Goal: Use online tool/utility: Utilize a website feature to perform a specific function

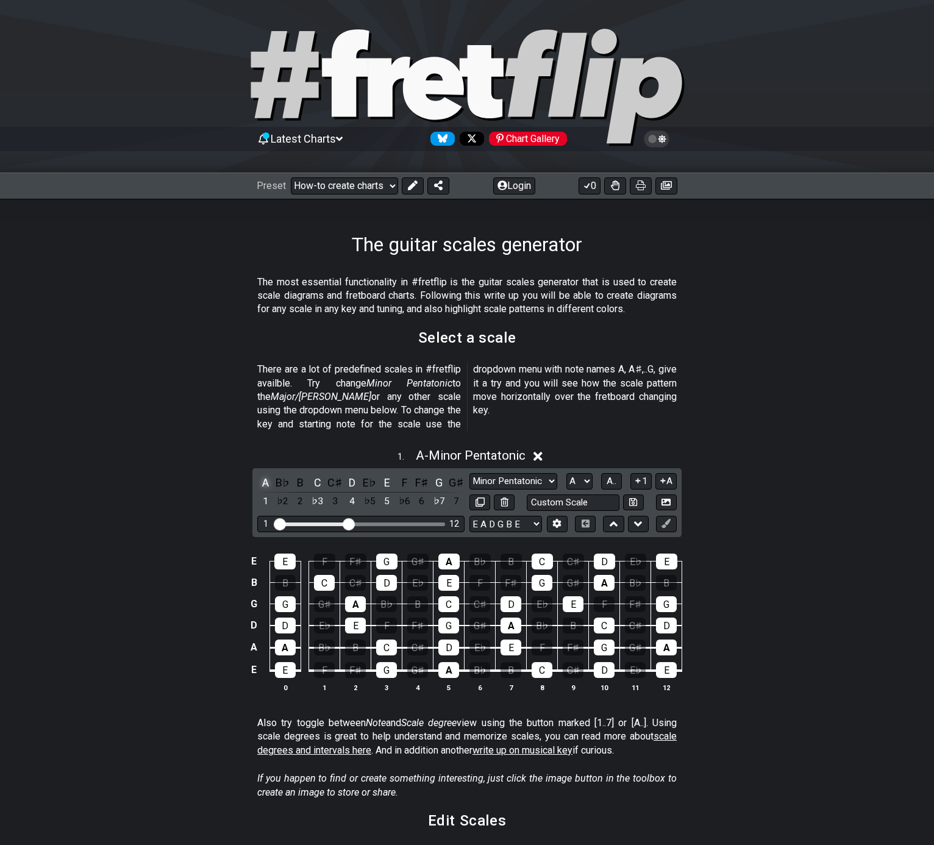
click at [262, 474] on div "A" at bounding box center [265, 482] width 16 height 16
click at [263, 474] on div "A" at bounding box center [265, 482] width 16 height 16
drag, startPoint x: 353, startPoint y: 504, endPoint x: 408, endPoint y: 506, distance: 54.9
click at [408, 516] on div "1 12" at bounding box center [360, 524] width 207 height 16
click at [408, 522] on div "Visible fret range" at bounding box center [361, 524] width 169 height 4
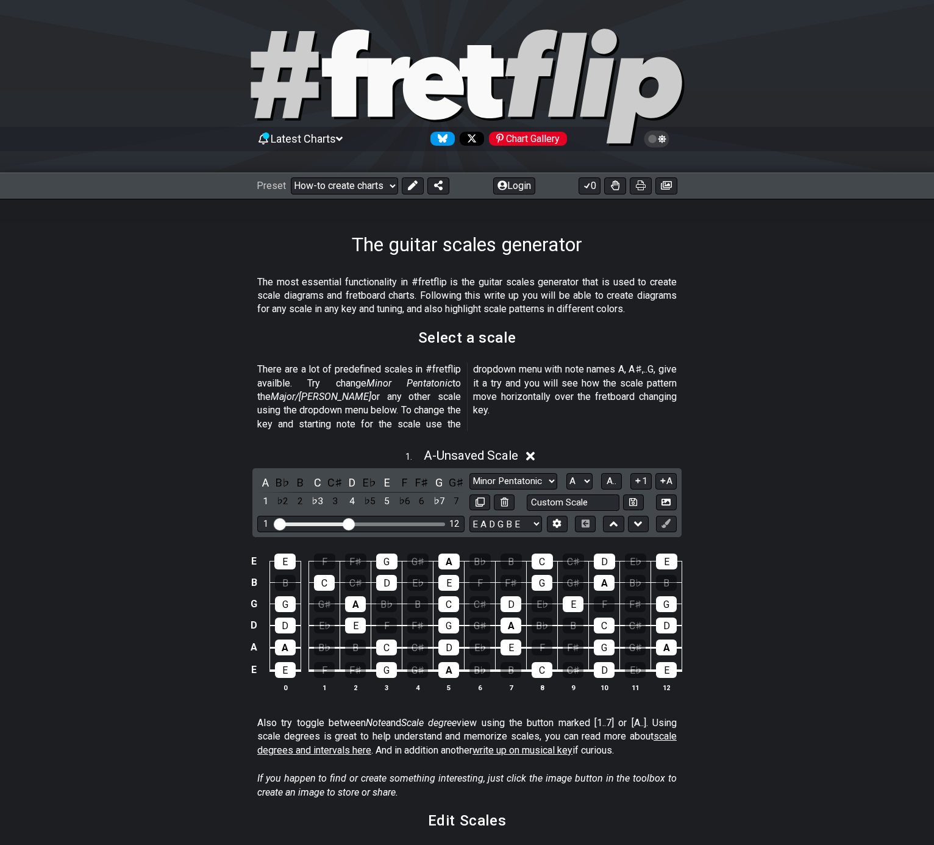
click at [405, 522] on div "Visible fret range" at bounding box center [361, 524] width 169 height 4
drag, startPoint x: 349, startPoint y: 507, endPoint x: 423, endPoint y: 507, distance: 73.2
click at [423, 523] on input "Visible fret range" at bounding box center [360, 523] width 173 height 0
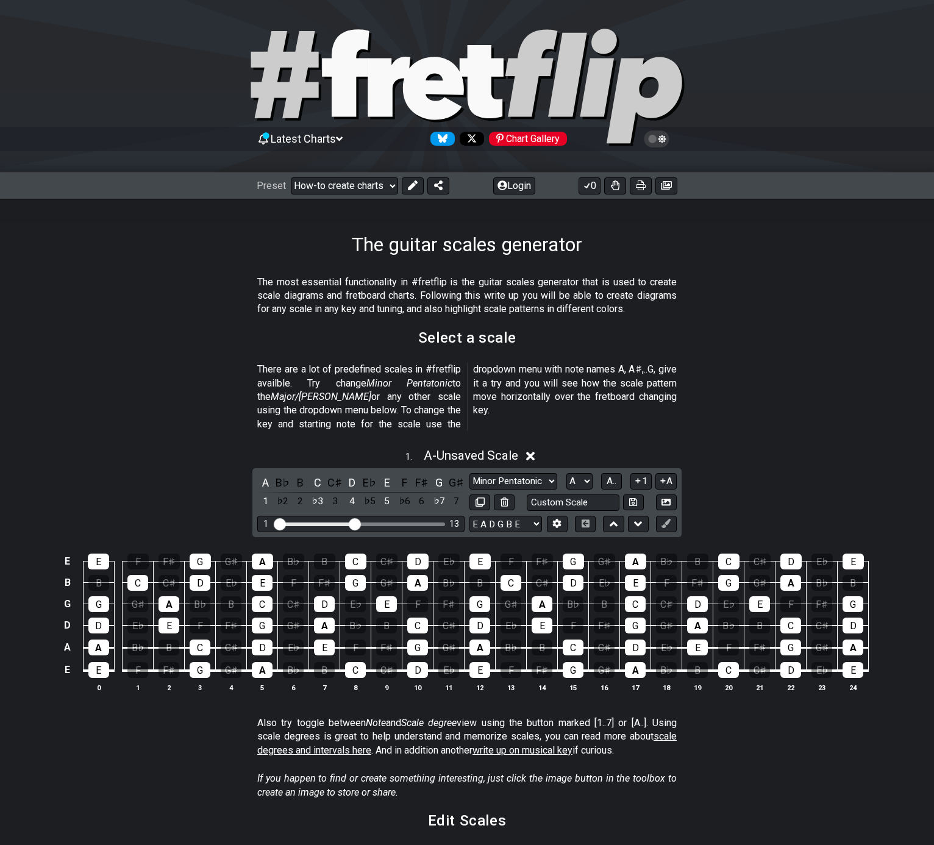
drag, startPoint x: 424, startPoint y: 510, endPoint x: 353, endPoint y: 510, distance: 70.7
click at [353, 523] on input "Visible fret range" at bounding box center [360, 523] width 173 height 0
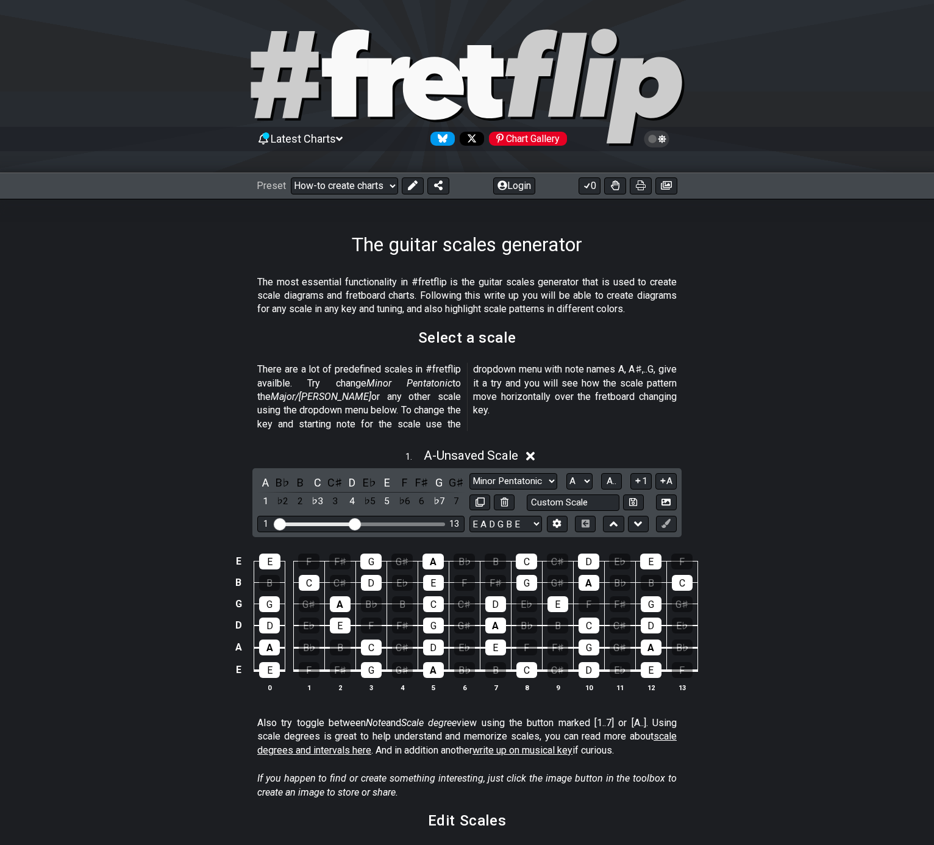
click at [511, 495] on div "A B♭ B C C♯ D E♭ E F F♯ G G♯ 1 ♭2 2 ♭3 3 4 ♭5 5 ♭6 6 ♭7 7 Minor Pentatonic New …" at bounding box center [466, 502] width 429 height 69
click at [561, 519] on icon at bounding box center [556, 523] width 9 height 9
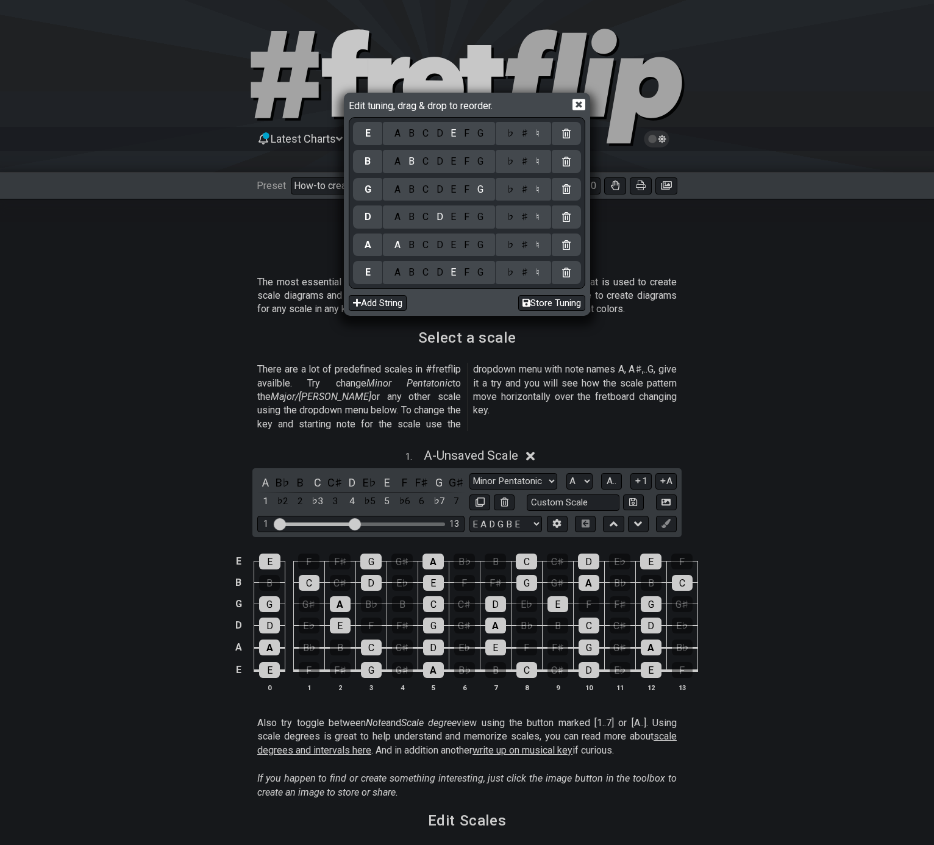
click at [577, 490] on div "Edit tuning, drag & drop to reorder. E A B C D E F G ♭ ♯ ♮ B A B C D E F G ♭ ♯ …" at bounding box center [467, 422] width 934 height 845
click at [565, 487] on div "Edit tuning, drag & drop to reorder. E A B C D E F G ♭ ♯ ♮ B A B C D E F G ♭ ♯ …" at bounding box center [467, 422] width 934 height 845
click at [425, 135] on div "C" at bounding box center [425, 133] width 14 height 13
click at [437, 159] on div "D" at bounding box center [439, 161] width 15 height 13
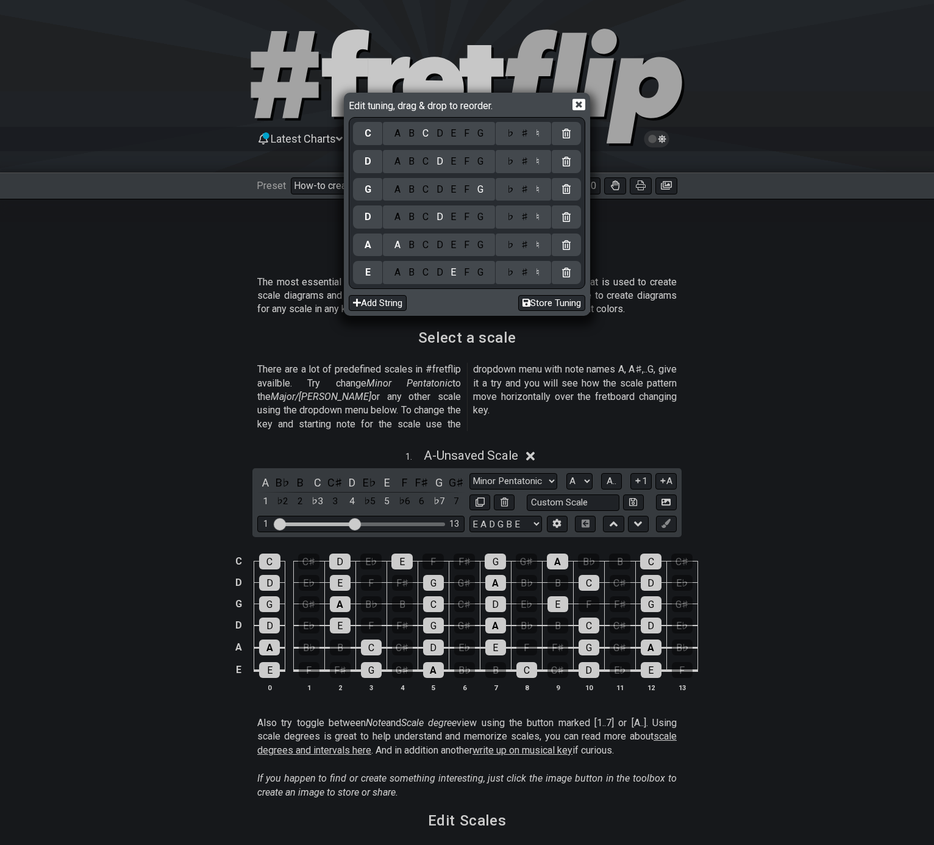
click at [423, 189] on div "C" at bounding box center [425, 189] width 14 height 13
click at [480, 213] on div "G" at bounding box center [480, 216] width 14 height 13
click at [410, 241] on div "B" at bounding box center [412, 244] width 14 height 13
click at [542, 347] on div "Edit tuning, drag & drop to reorder. C A B C D E F G ♭ ♯ ♮ D A B C D E F G ♭ ♯ …" at bounding box center [467, 422] width 934 height 845
click at [550, 299] on button "Store Tuning" at bounding box center [551, 303] width 67 height 16
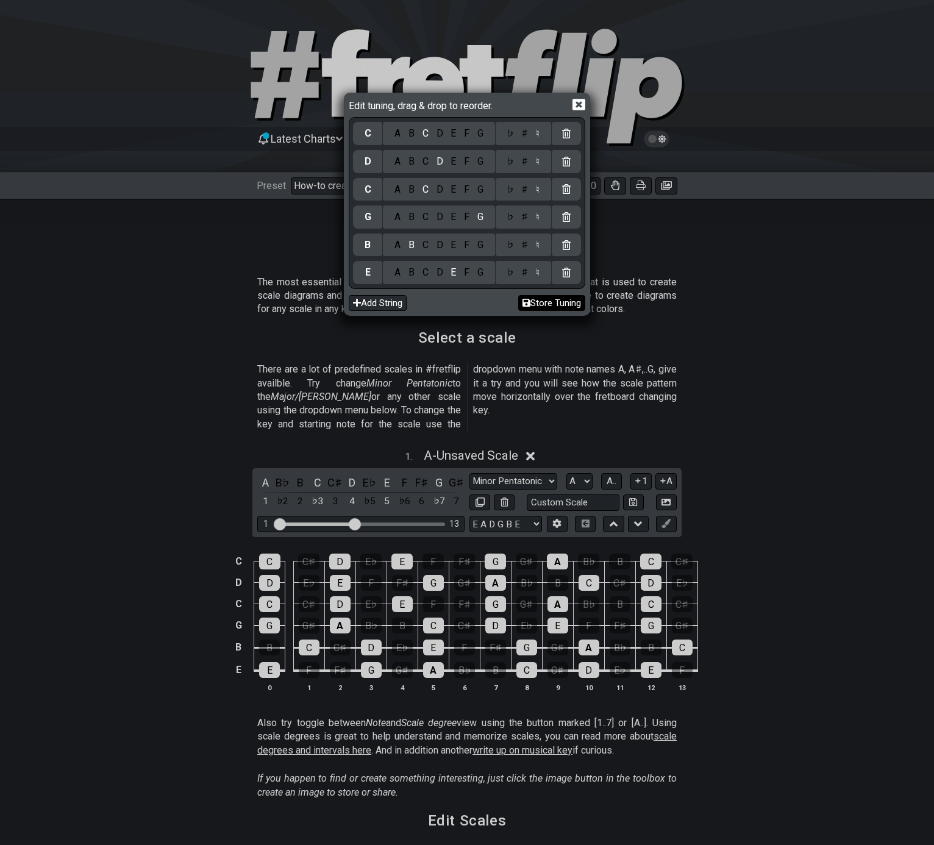
click at [541, 301] on button "Store Tuning" at bounding box center [551, 303] width 67 height 16
click at [582, 106] on icon at bounding box center [578, 104] width 13 height 13
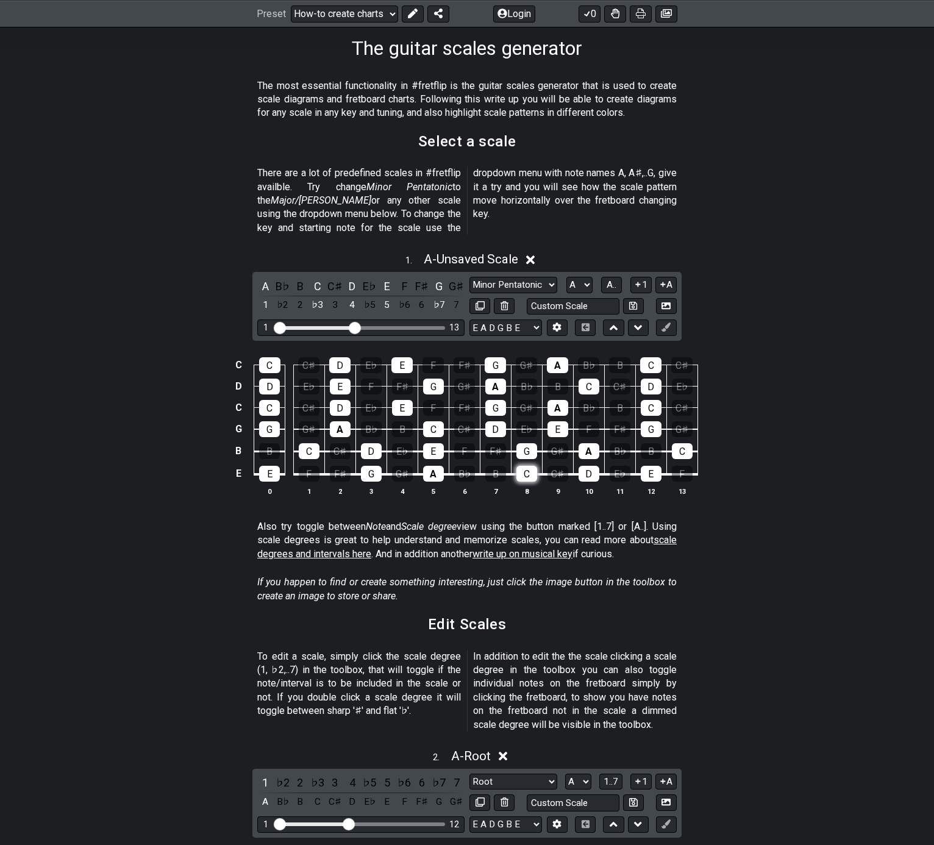
scroll to position [196, 0]
click at [669, 302] on icon at bounding box center [666, 305] width 9 height 7
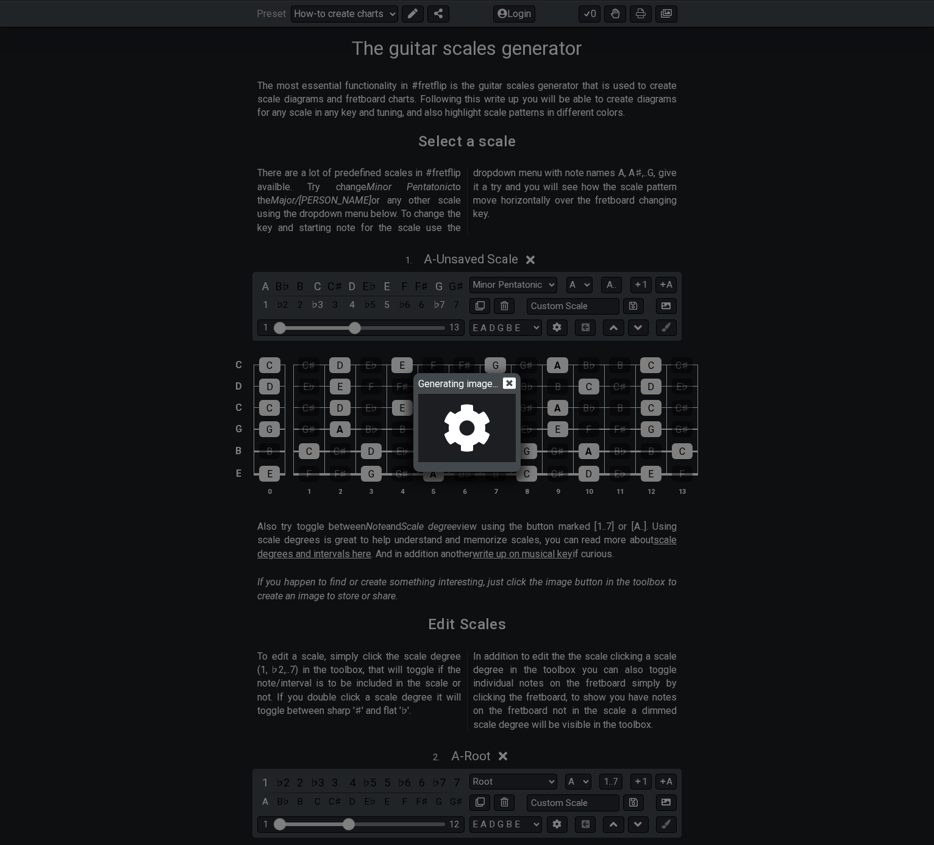
drag, startPoint x: 451, startPoint y: 386, endPoint x: 671, endPoint y: 206, distance: 284.7
click at [671, 206] on div "Generating image..." at bounding box center [467, 422] width 934 height 845
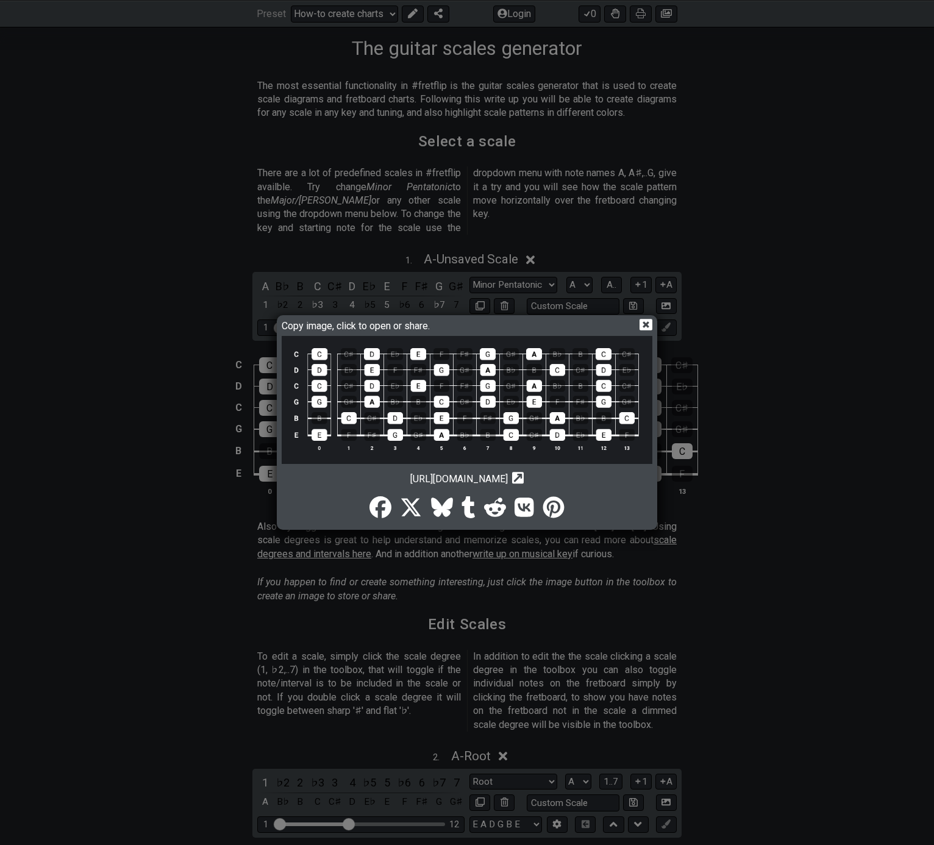
click at [644, 324] on icon at bounding box center [646, 325] width 13 height 12
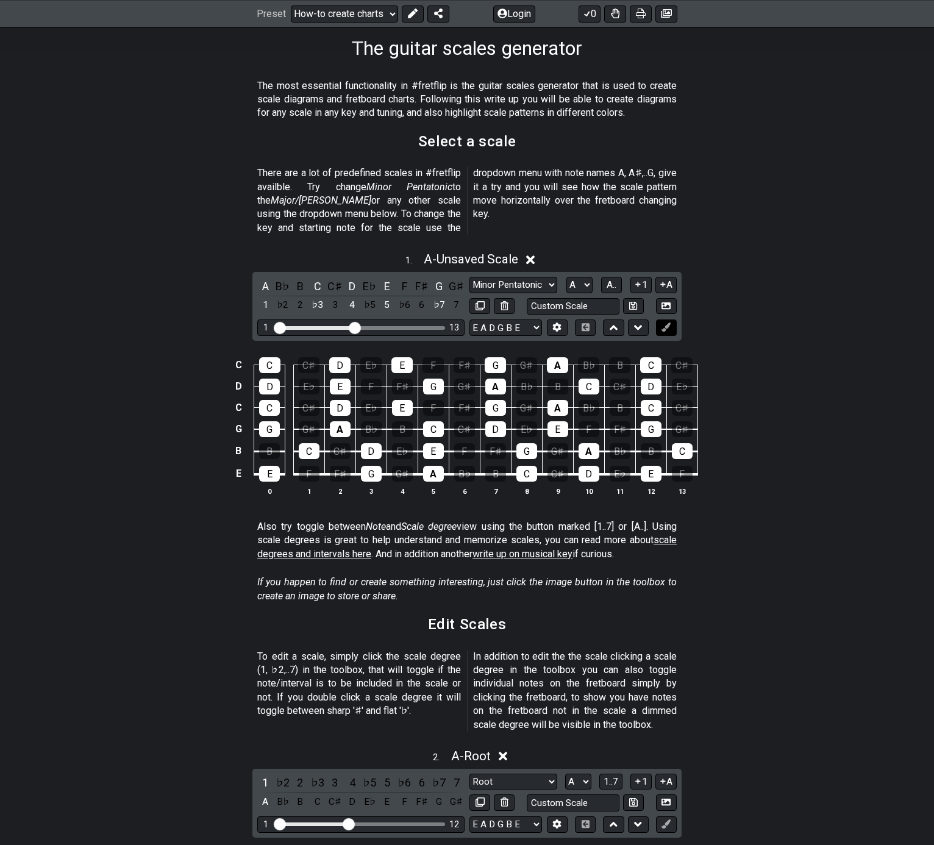
click at [672, 319] on button at bounding box center [666, 327] width 21 height 16
click at [664, 323] on icon at bounding box center [666, 327] width 9 height 9
click at [615, 325] on icon at bounding box center [614, 327] width 8 height 5
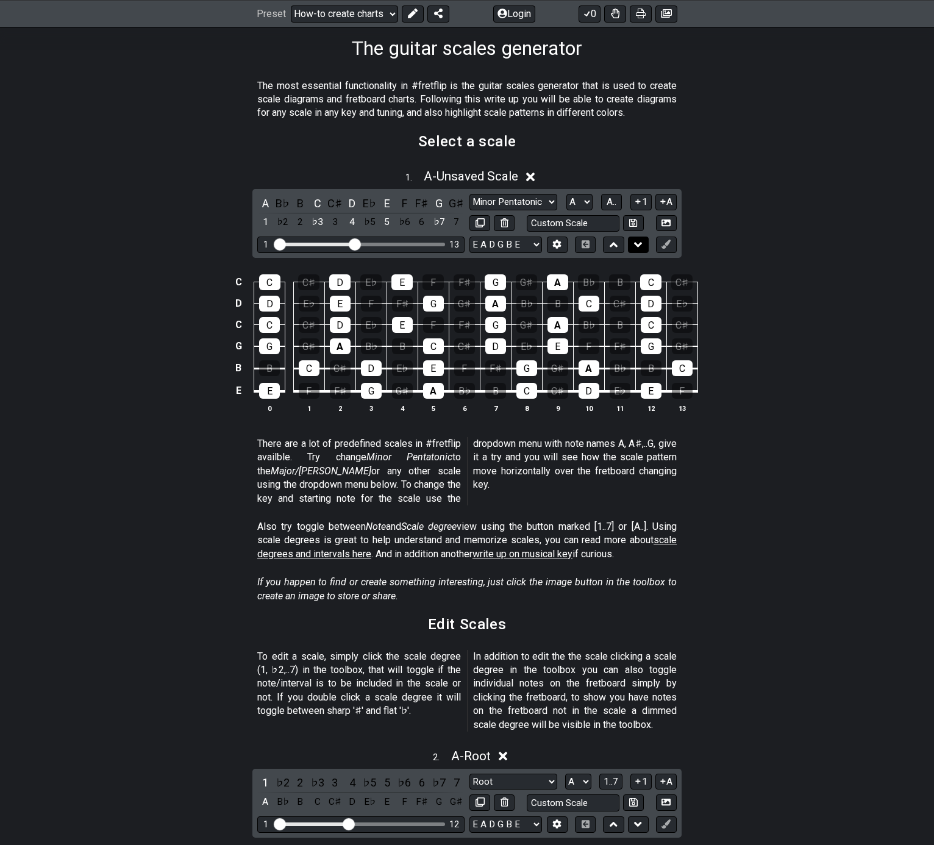
click at [635, 248] on icon at bounding box center [638, 244] width 8 height 12
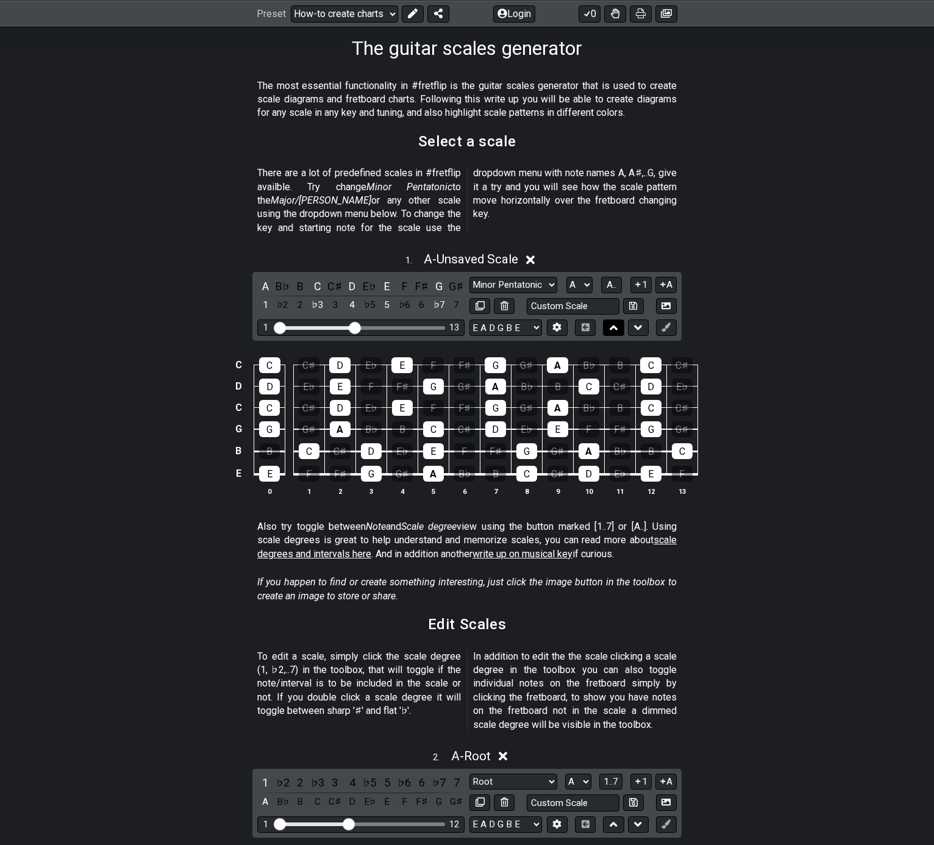
click at [611, 325] on icon at bounding box center [614, 327] width 8 height 5
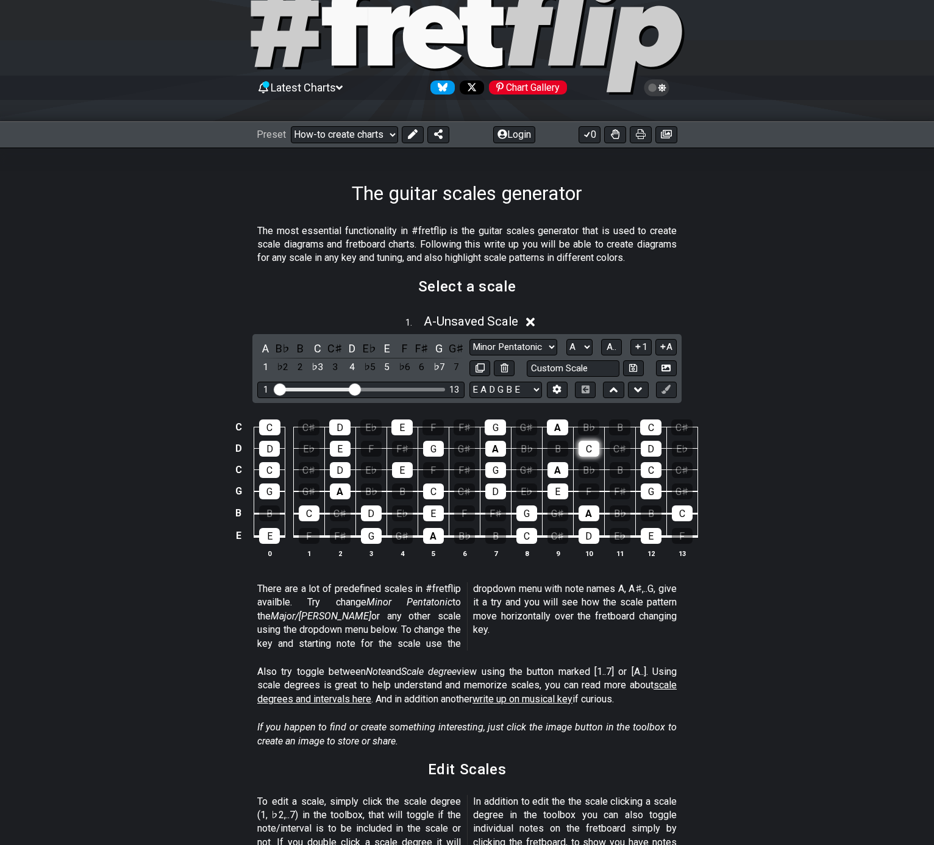
scroll to position [45, 0]
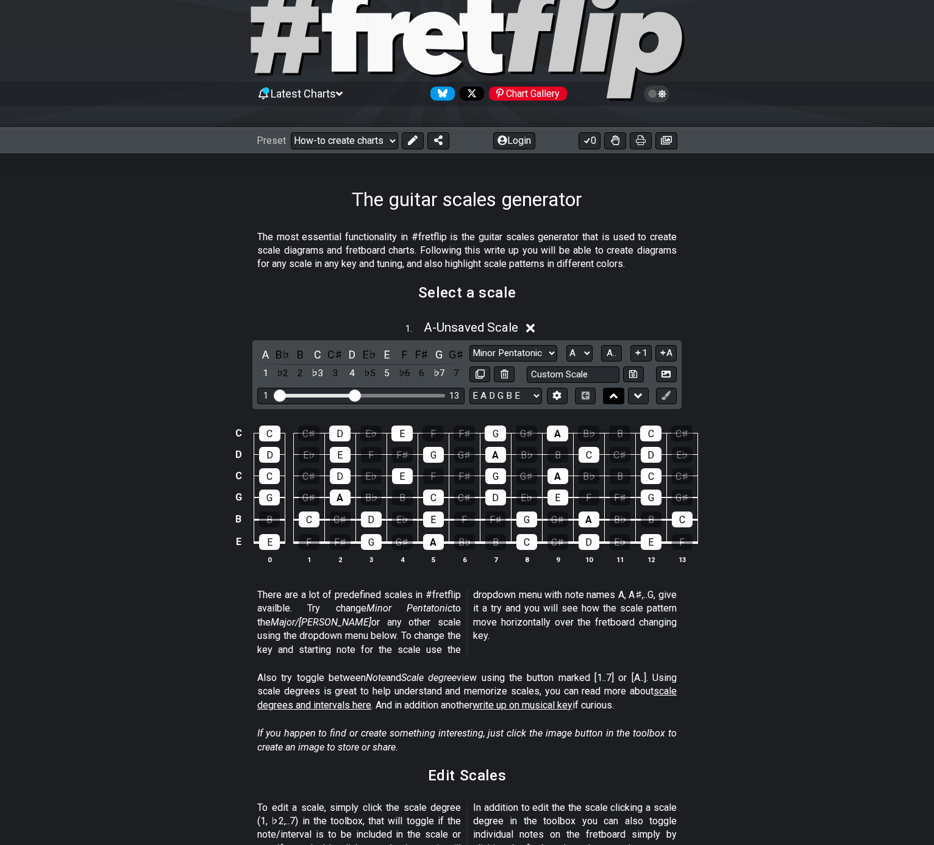
click at [613, 392] on icon at bounding box center [614, 396] width 8 height 12
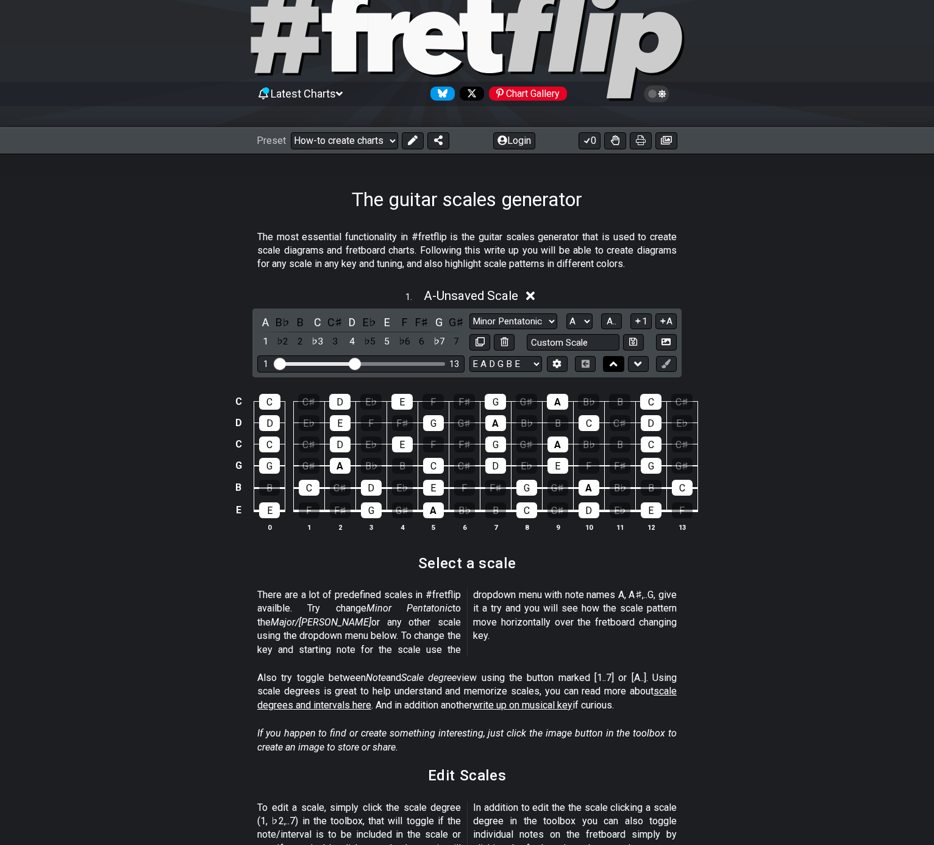
click at [613, 366] on icon at bounding box center [614, 364] width 8 height 12
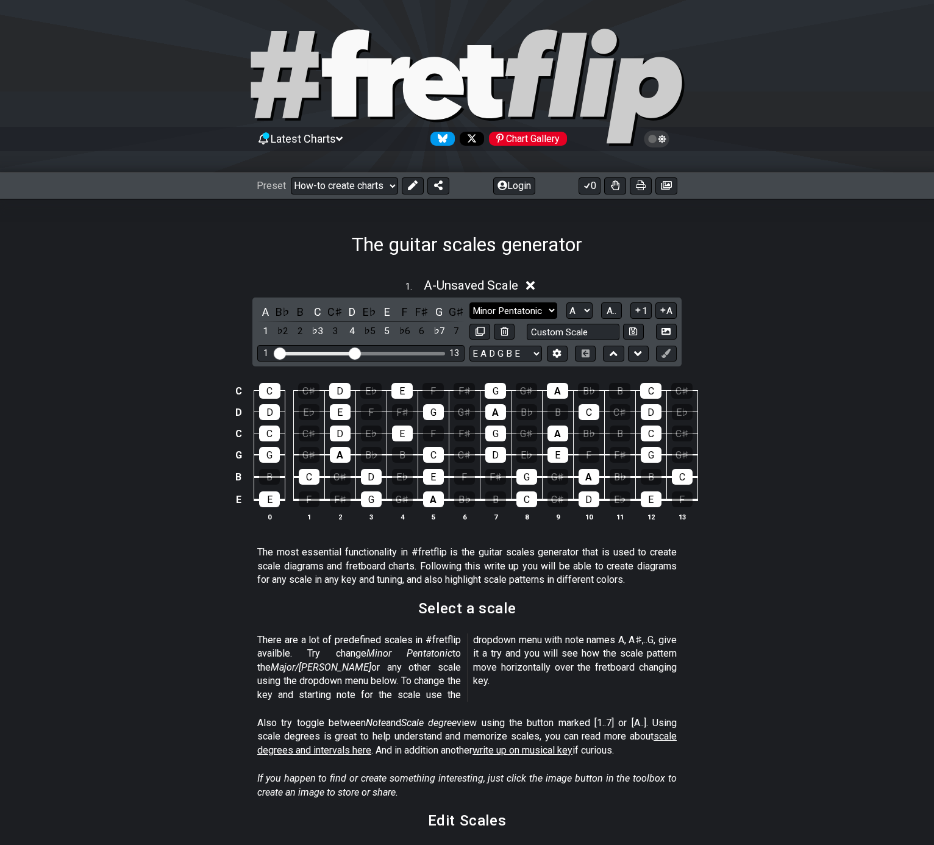
scroll to position [0, 0]
